Goal: Task Accomplishment & Management: Manage account settings

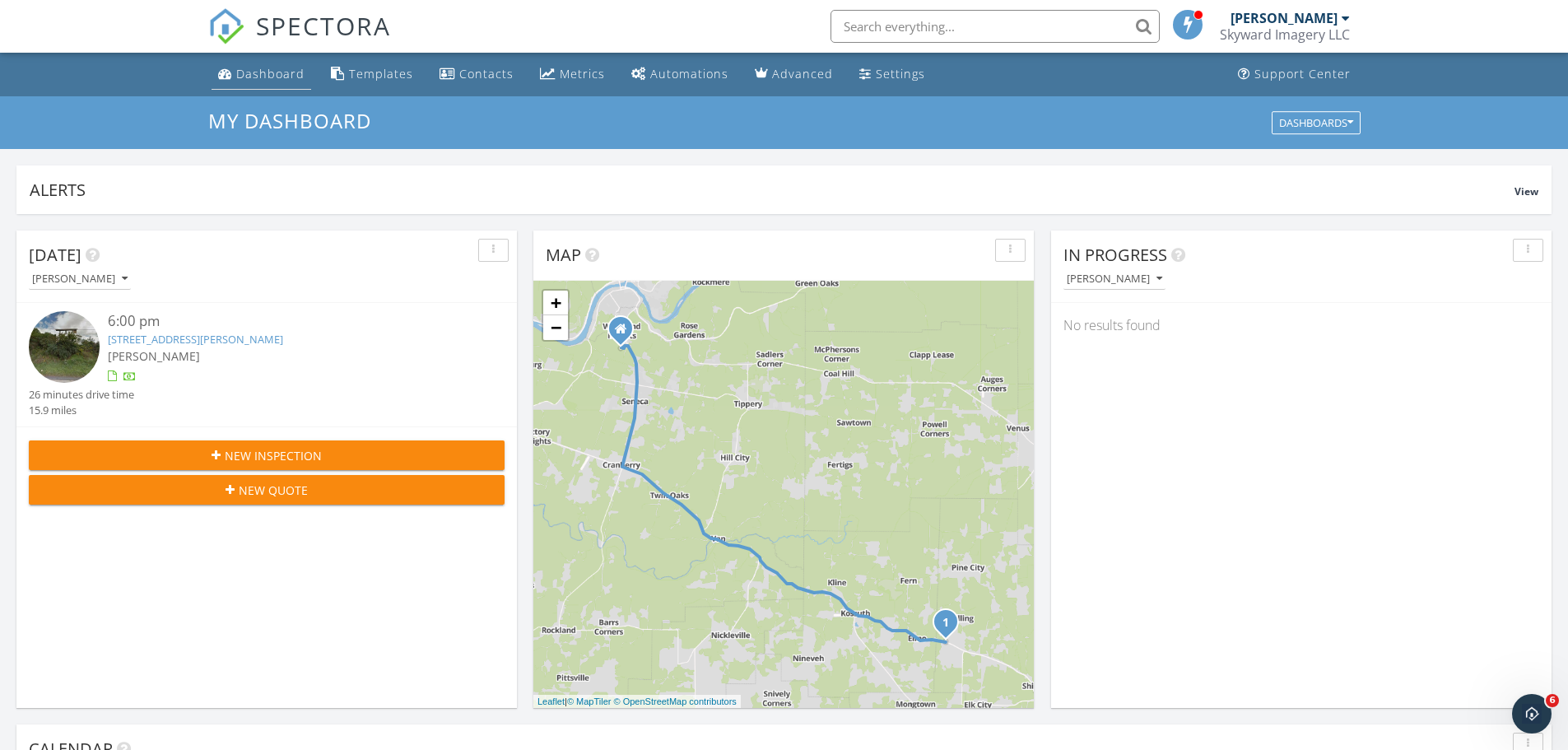
click at [281, 79] on div "Dashboard" at bounding box center [270, 74] width 68 height 16
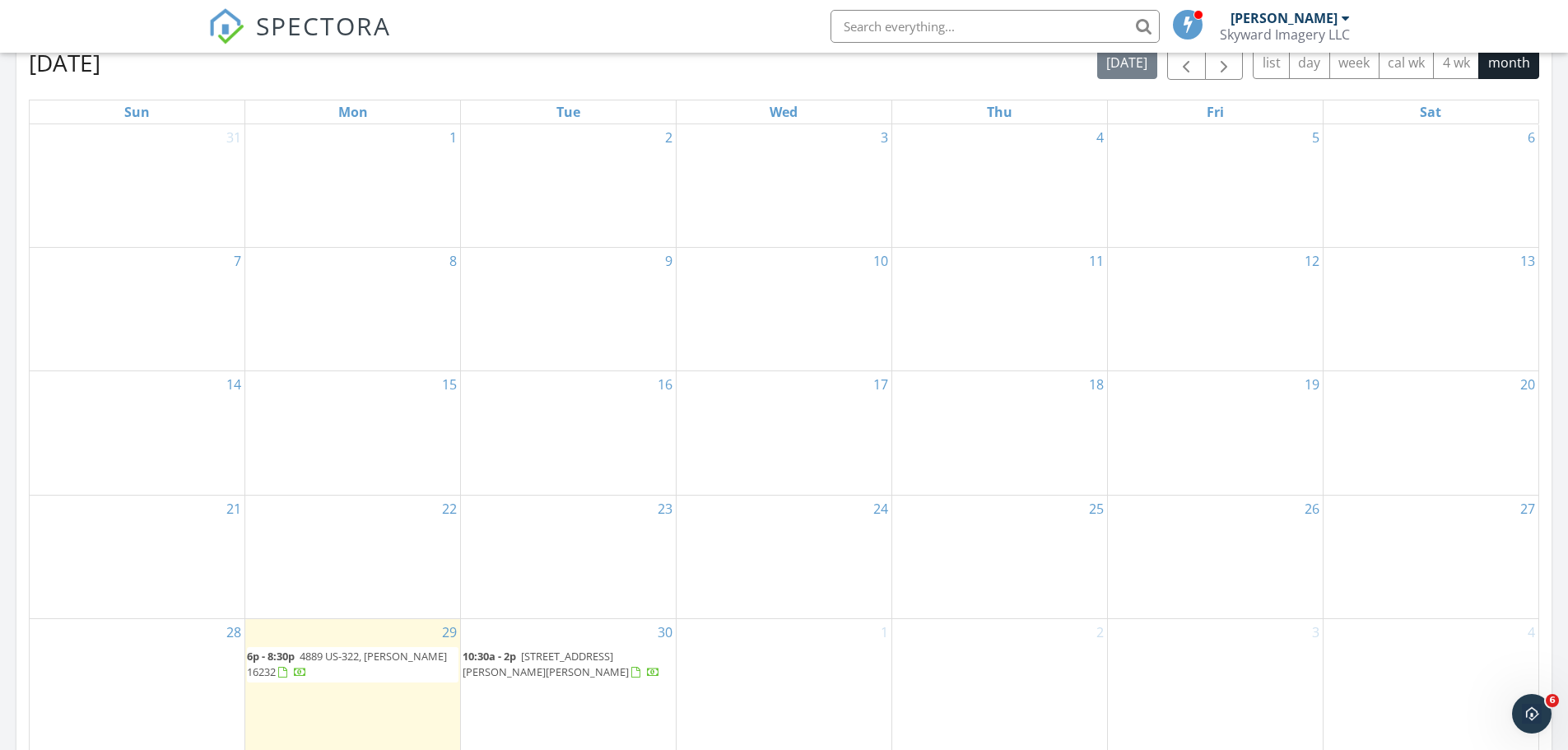
scroll to position [823, 0]
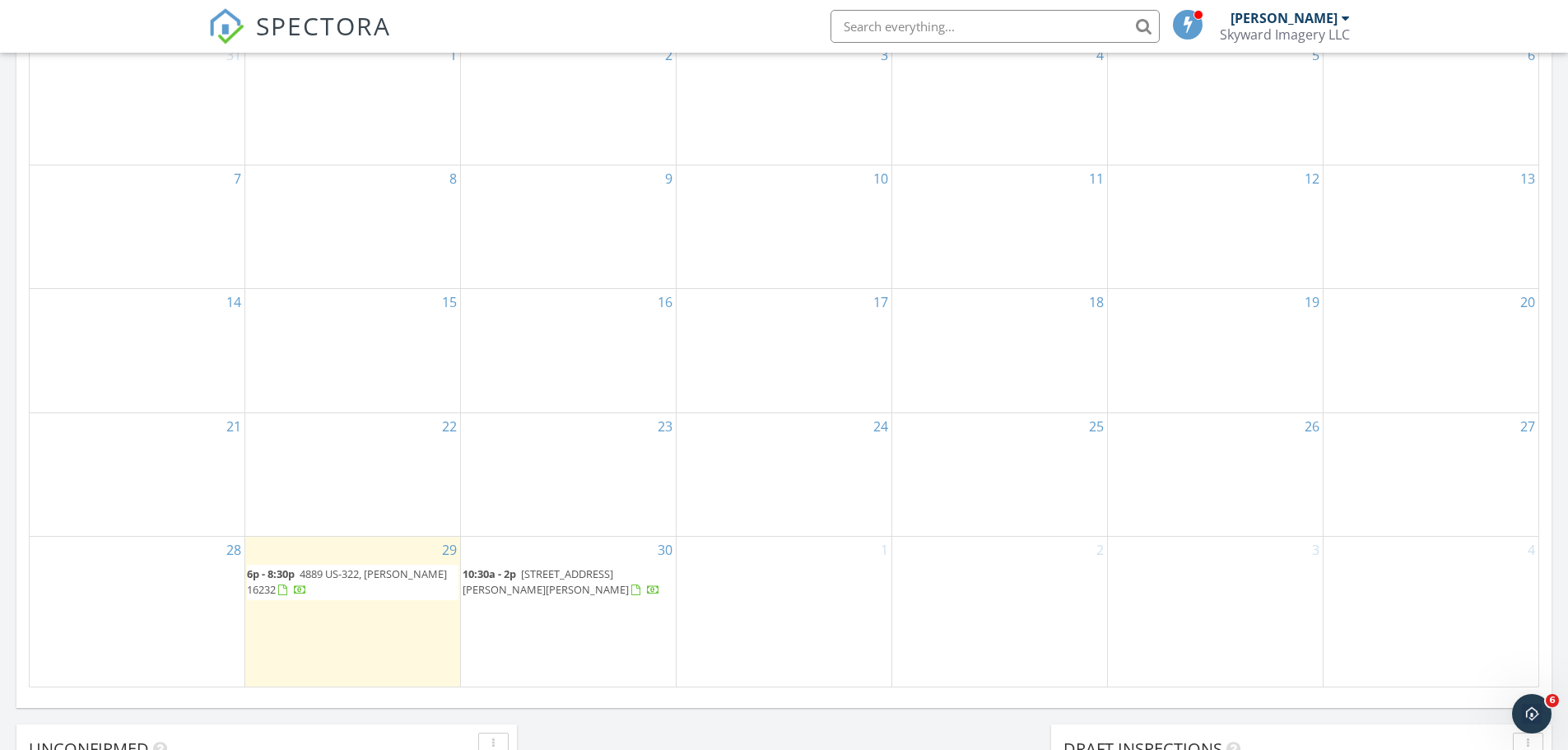
click at [537, 549] on div "30 10:30a - 2p 1718 Stanton Hill Rd, Russell 16345" at bounding box center [568, 612] width 215 height 150
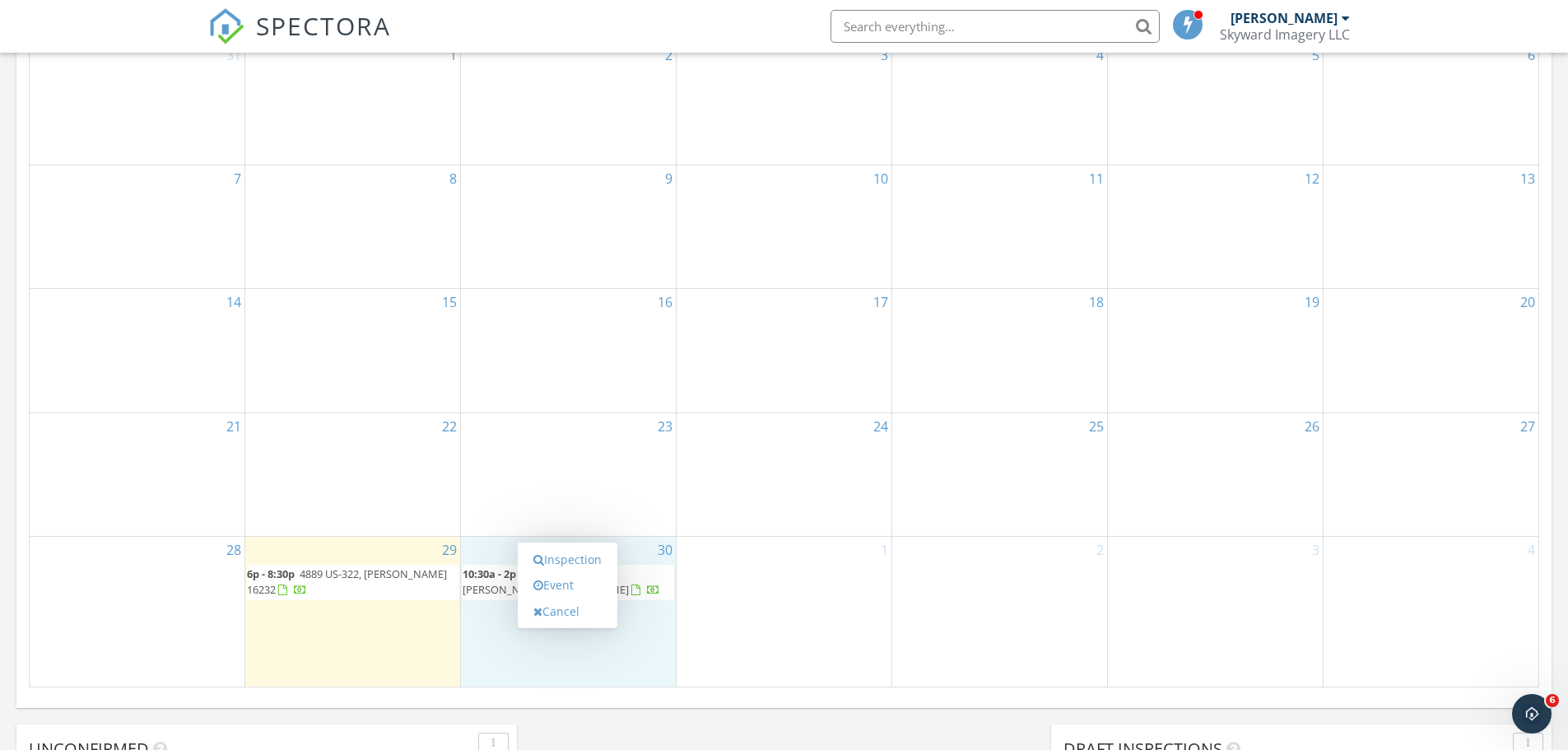
click at [566, 627] on div "Inspection Event Cancel" at bounding box center [567, 586] width 99 height 87
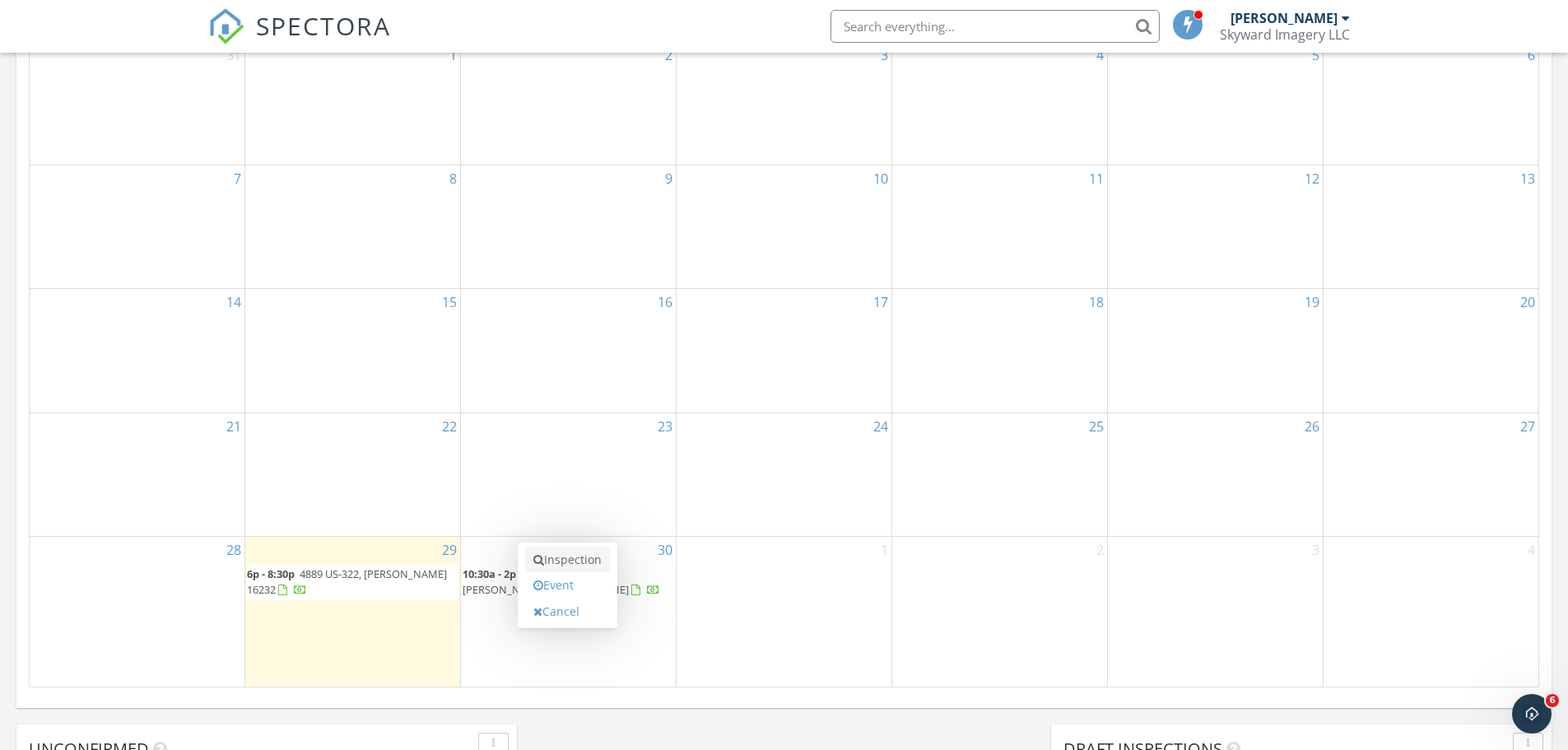
click at [557, 559] on link "Inspection" at bounding box center [567, 559] width 85 height 26
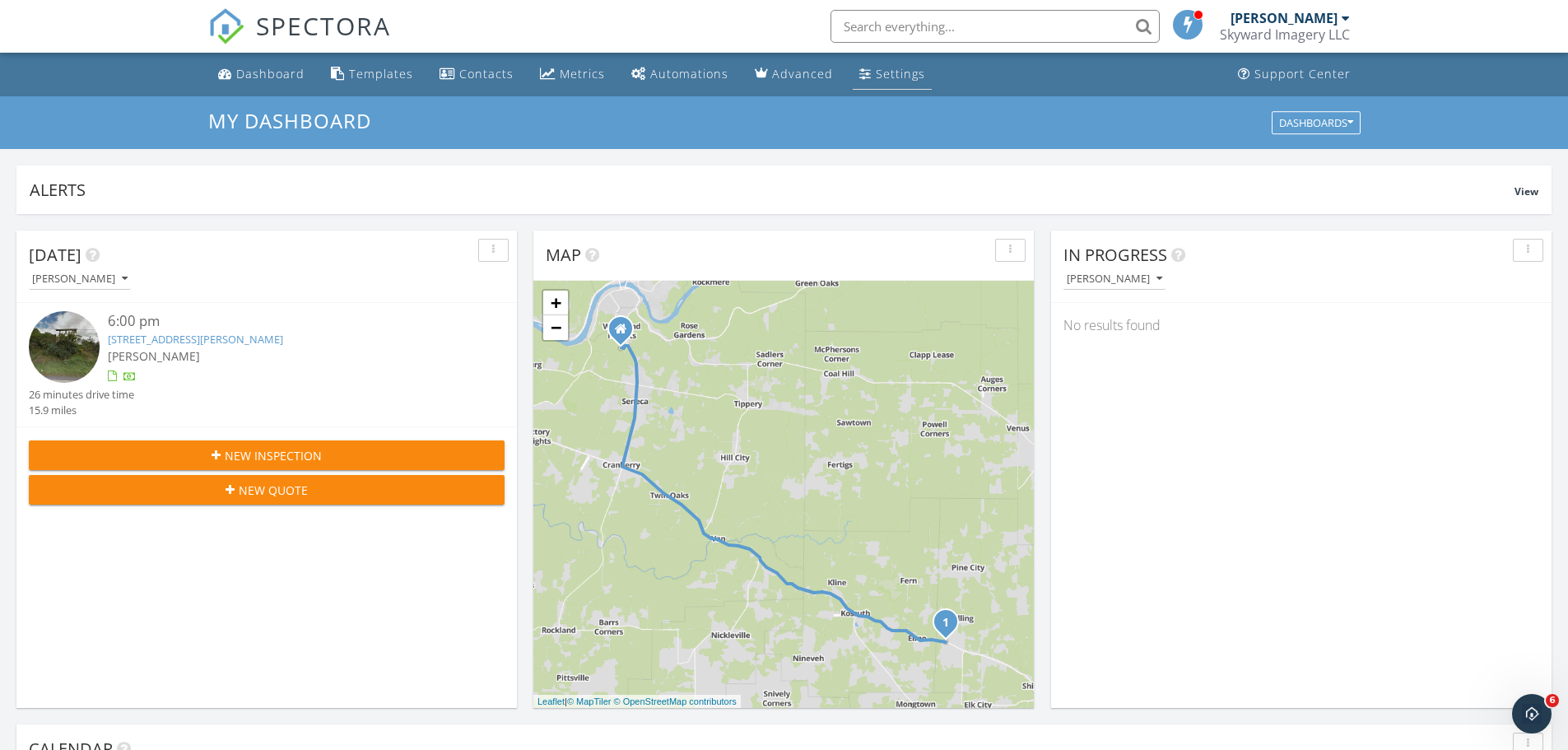
click at [875, 78] on div "Settings" at bounding box center [900, 74] width 50 height 16
